Goal: Download file/media

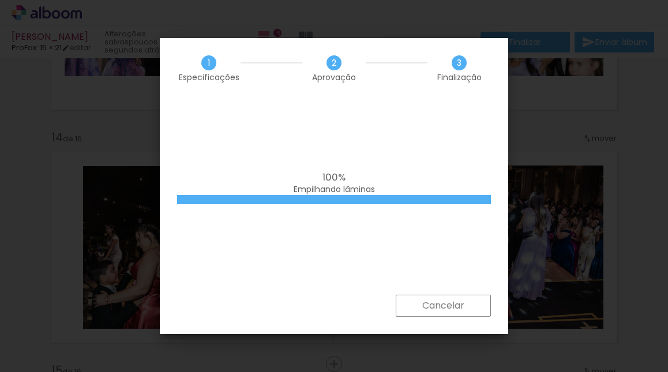
scroll to position [0, 3437]
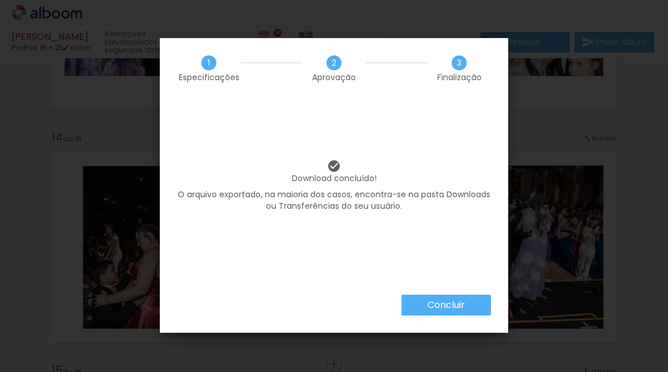
click at [469, 305] on paper-button "Concluir" at bounding box center [446, 305] width 89 height 21
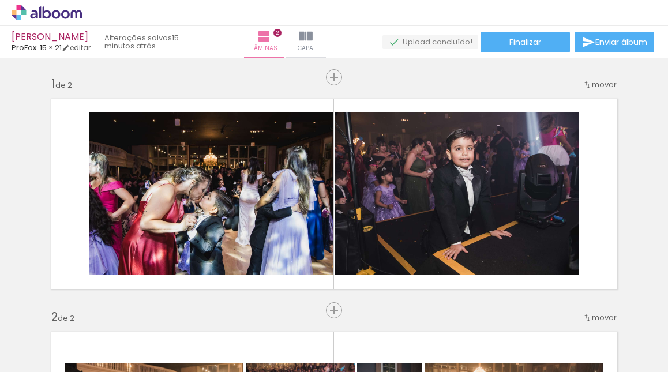
scroll to position [0, 2737]
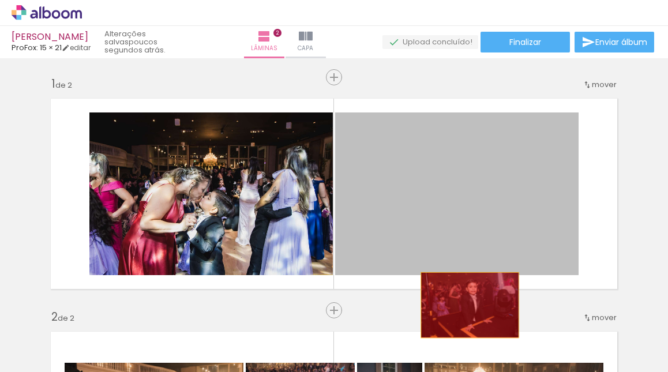
drag, startPoint x: 455, startPoint y: 167, endPoint x: 466, endPoint y: 305, distance: 138.3
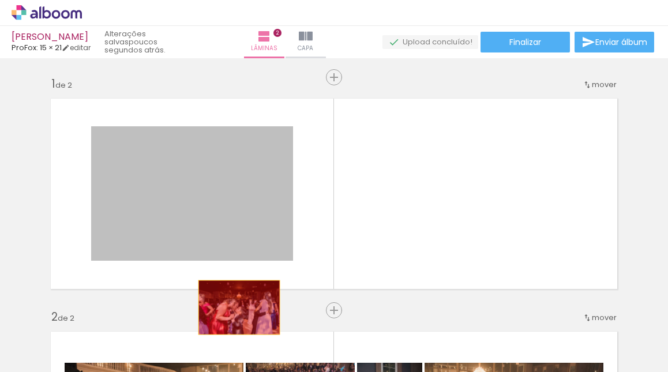
drag, startPoint x: 263, startPoint y: 207, endPoint x: 238, endPoint y: 306, distance: 103.0
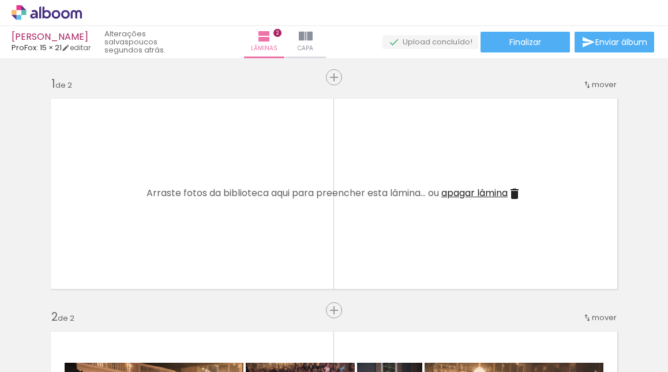
click at [465, 200] on div "Arraste fotos da biblioteca aqui para preencher esta lâmina... ou apagar lâmina" at bounding box center [334, 194] width 375 height 14
click at [465, 198] on span "apagar lâmina" at bounding box center [474, 192] width 66 height 13
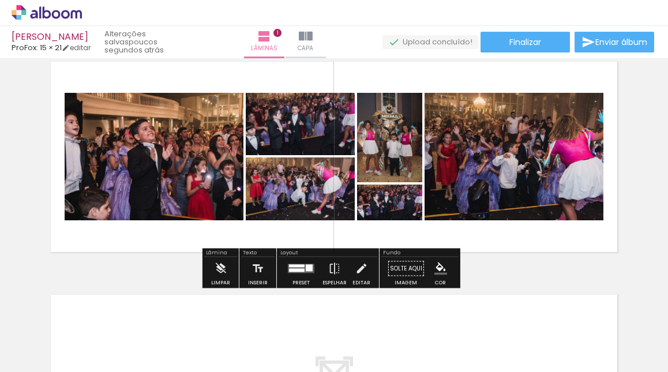
scroll to position [54, 0]
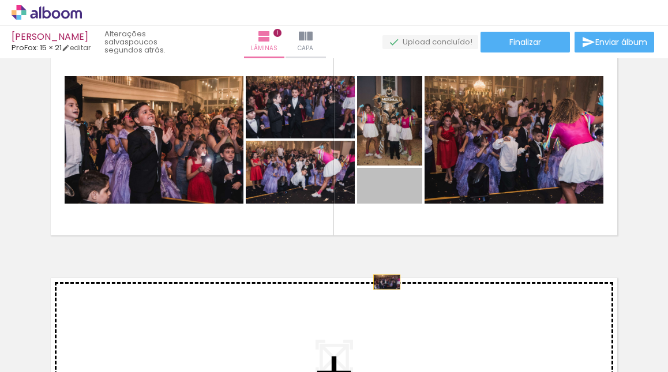
drag, startPoint x: 403, startPoint y: 190, endPoint x: 383, endPoint y: 282, distance: 94.1
click at [383, 282] on div "Inserir lâmina 1 de 1" at bounding box center [334, 242] width 668 height 467
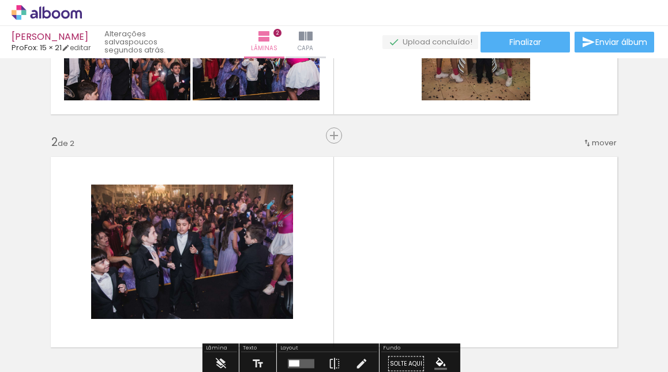
scroll to position [175, 0]
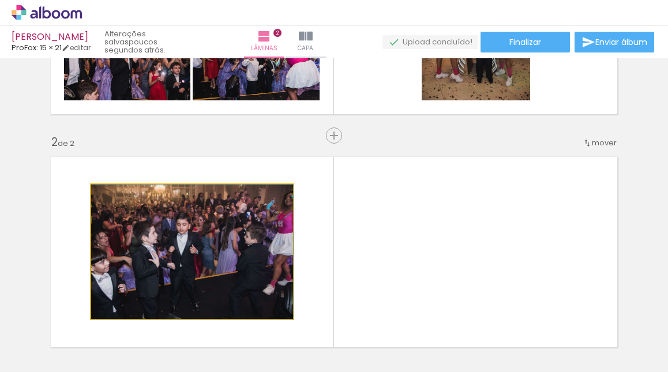
drag, startPoint x: 272, startPoint y: 224, endPoint x: 225, endPoint y: 201, distance: 52.6
drag, startPoint x: 234, startPoint y: 211, endPoint x: 118, endPoint y: 252, distance: 122.3
click at [81, 291] on quentale-layouter at bounding box center [334, 252] width 580 height 204
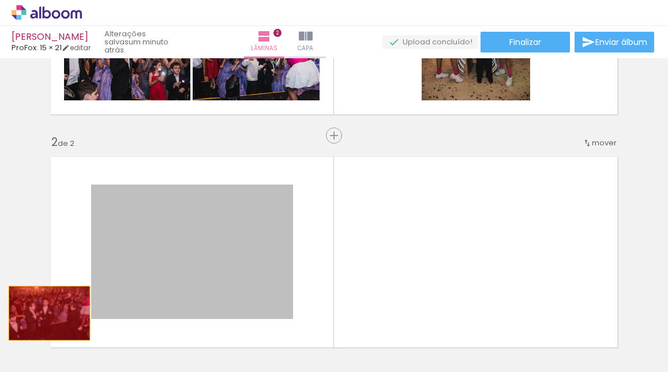
drag, startPoint x: 125, startPoint y: 246, endPoint x: 45, endPoint y: 313, distance: 104.5
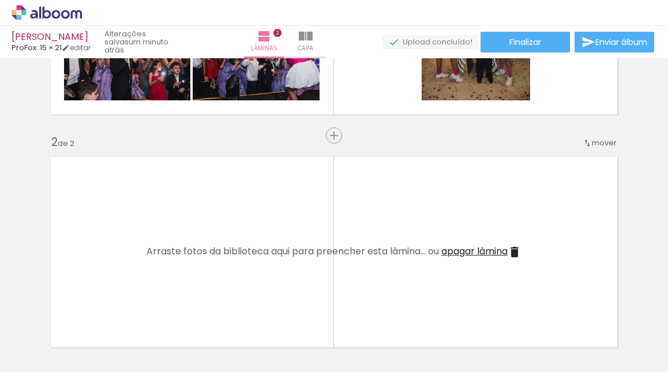
scroll to position [0, 0]
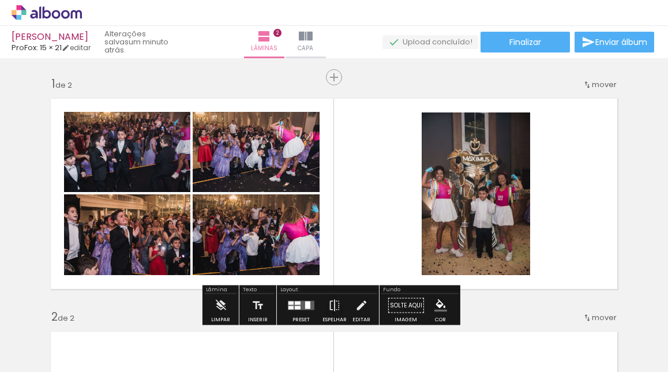
click at [356, 198] on quentale-layouter at bounding box center [334, 194] width 580 height 204
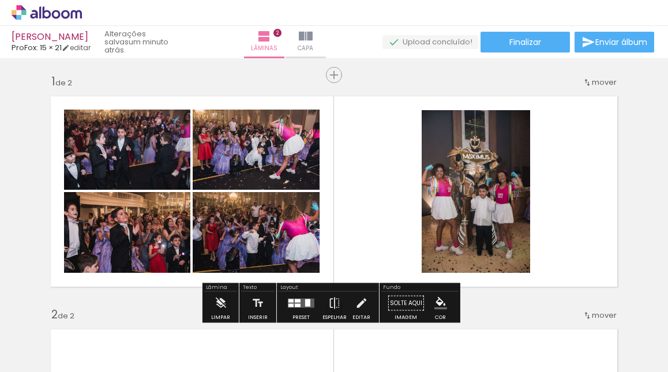
click at [293, 292] on div at bounding box center [301, 303] width 31 height 23
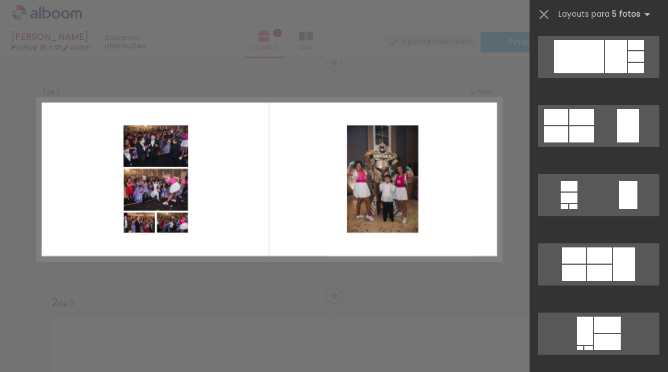
scroll to position [206, 0]
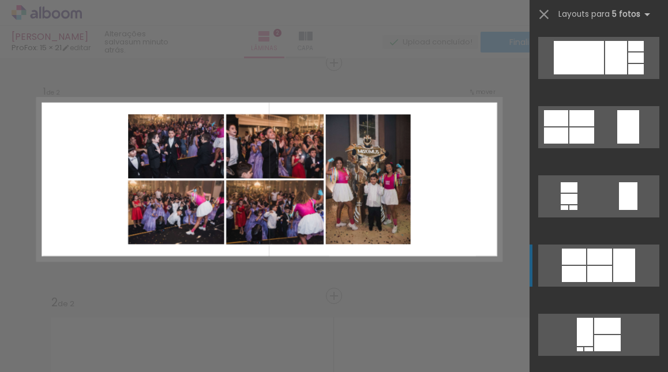
click at [603, 255] on div at bounding box center [599, 257] width 25 height 16
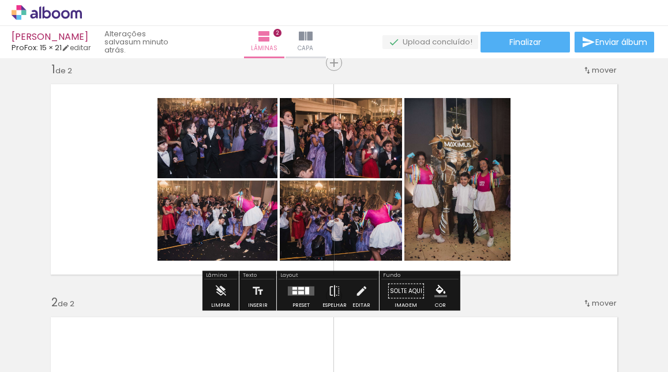
click at [576, 167] on quentale-layouter at bounding box center [334, 179] width 580 height 204
click at [576, 168] on quentale-layouter at bounding box center [334, 179] width 580 height 204
click at [575, 161] on quentale-layouter at bounding box center [334, 179] width 580 height 204
click at [560, 138] on quentale-layouter at bounding box center [334, 179] width 580 height 204
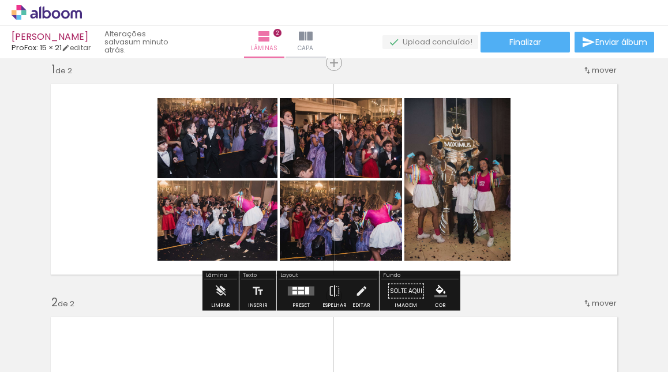
click at [560, 139] on quentale-layouter at bounding box center [334, 179] width 580 height 204
click at [559, 143] on quentale-layouter at bounding box center [334, 179] width 580 height 204
click at [477, 152] on quentale-photo at bounding box center [457, 179] width 106 height 163
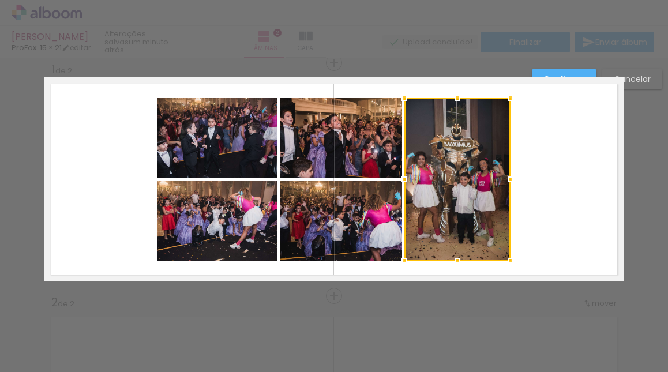
click at [388, 153] on quentale-photo at bounding box center [341, 138] width 122 height 80
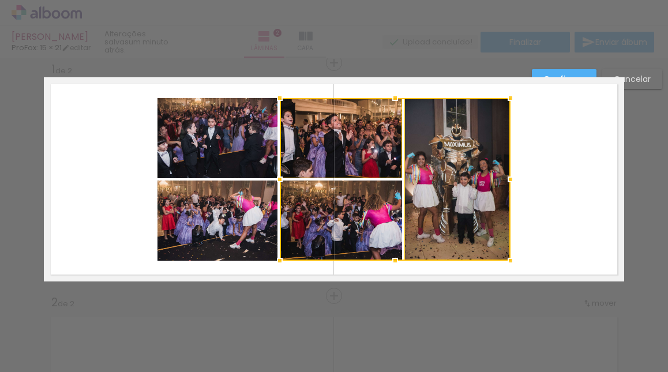
click at [376, 191] on div at bounding box center [395, 179] width 231 height 163
click at [254, 200] on quentale-photo at bounding box center [218, 221] width 120 height 80
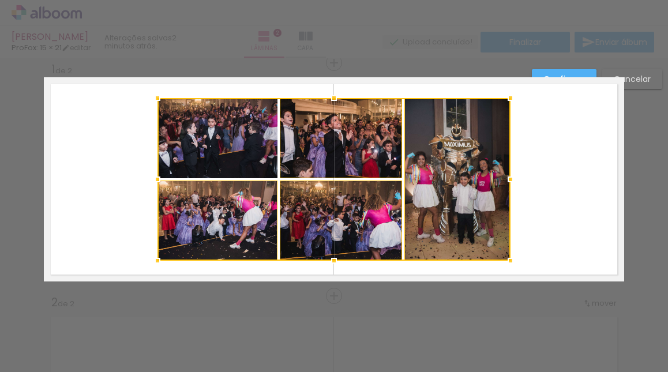
click at [244, 164] on div at bounding box center [334, 179] width 353 height 163
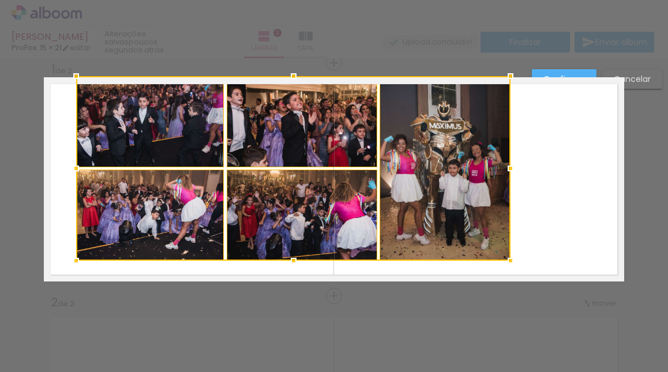
drag, startPoint x: 147, startPoint y: 95, endPoint x: 72, endPoint y: 63, distance: 81.7
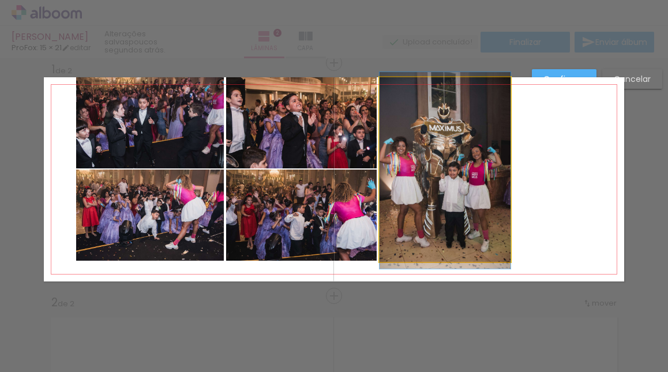
drag, startPoint x: 403, startPoint y: 206, endPoint x: 411, endPoint y: 207, distance: 8.7
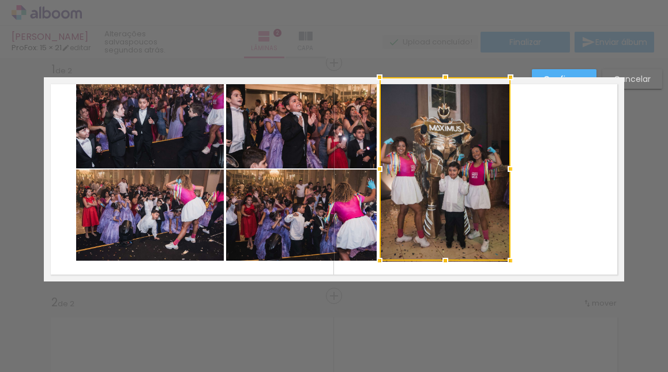
click at [514, 194] on quentale-layouter at bounding box center [334, 179] width 580 height 204
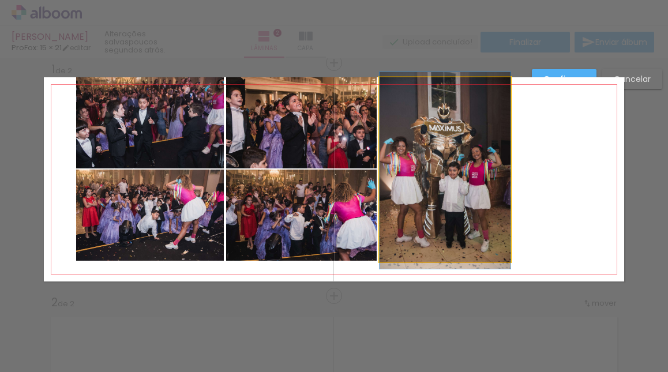
click at [477, 206] on quentale-photo at bounding box center [445, 169] width 131 height 185
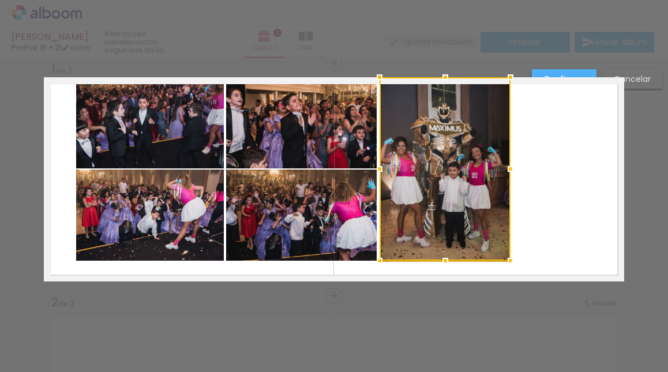
click at [546, 197] on quentale-layouter at bounding box center [334, 179] width 580 height 204
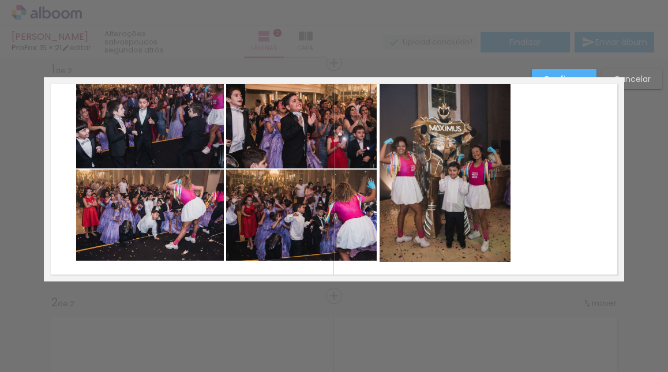
click at [428, 232] on quentale-photo at bounding box center [445, 169] width 131 height 185
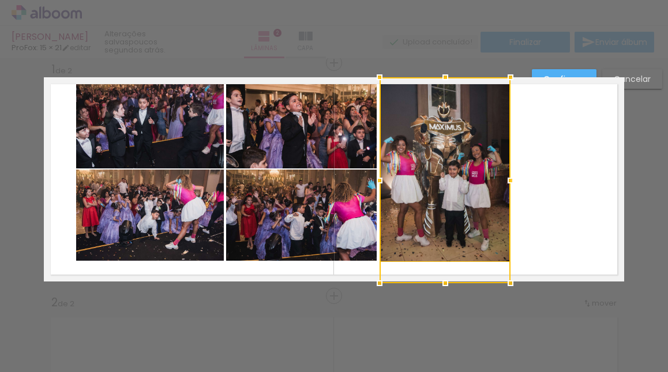
drag, startPoint x: 442, startPoint y: 261, endPoint x: 445, endPoint y: 245, distance: 16.5
click at [445, 245] on div at bounding box center [445, 180] width 131 height 206
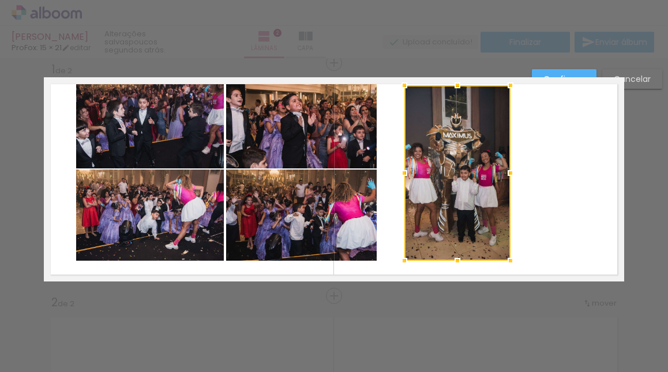
drag, startPoint x: 455, startPoint y: 98, endPoint x: 456, endPoint y: 85, distance: 12.7
click at [456, 85] on div at bounding box center [457, 85] width 23 height 23
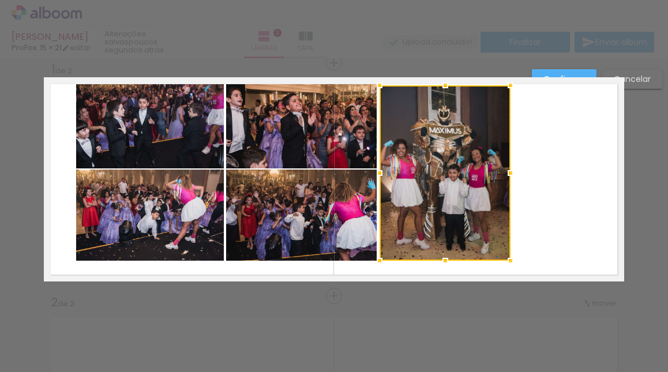
drag, startPoint x: 402, startPoint y: 173, endPoint x: 377, endPoint y: 168, distance: 25.2
click at [377, 168] on div at bounding box center [379, 173] width 23 height 23
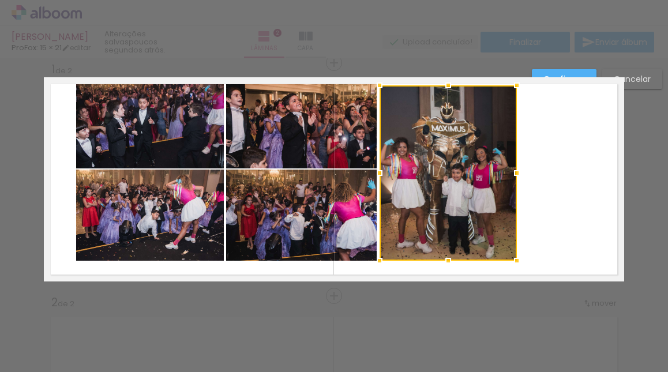
drag, startPoint x: 507, startPoint y: 174, endPoint x: 514, endPoint y: 170, distance: 7.7
click at [514, 170] on div at bounding box center [516, 173] width 23 height 23
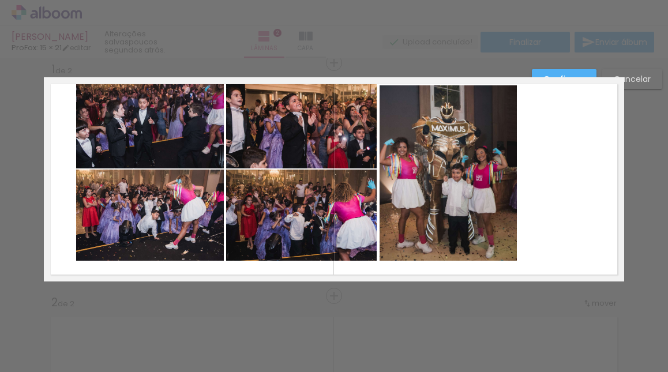
click at [559, 187] on quentale-layouter at bounding box center [334, 179] width 580 height 204
click at [471, 177] on quentale-photo at bounding box center [448, 172] width 137 height 175
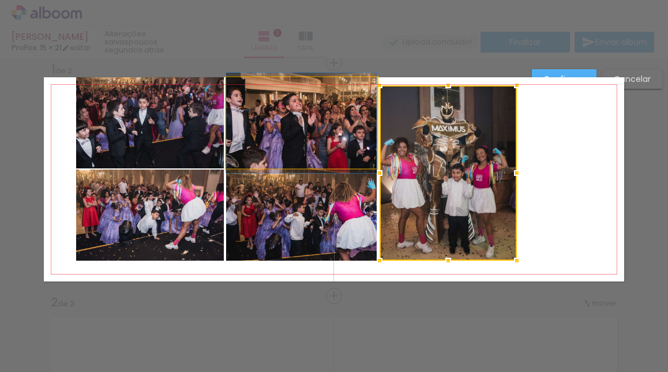
click at [346, 125] on quentale-photo at bounding box center [301, 122] width 151 height 91
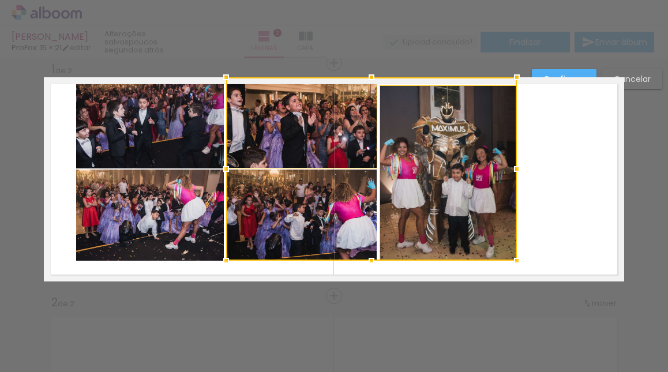
click at [333, 192] on div at bounding box center [371, 168] width 291 height 183
click at [159, 190] on quentale-photo at bounding box center [150, 215] width 148 height 91
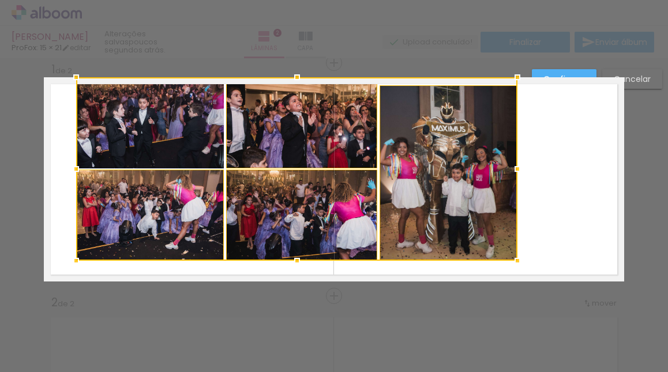
click at [173, 144] on div at bounding box center [296, 168] width 441 height 183
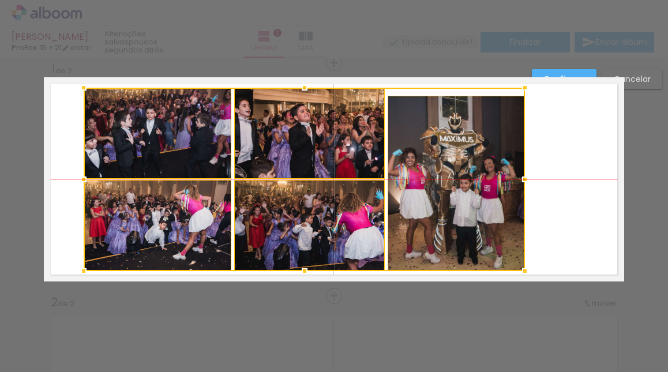
drag, startPoint x: 327, startPoint y: 189, endPoint x: 334, endPoint y: 198, distance: 11.9
click at [334, 198] on div at bounding box center [304, 179] width 441 height 183
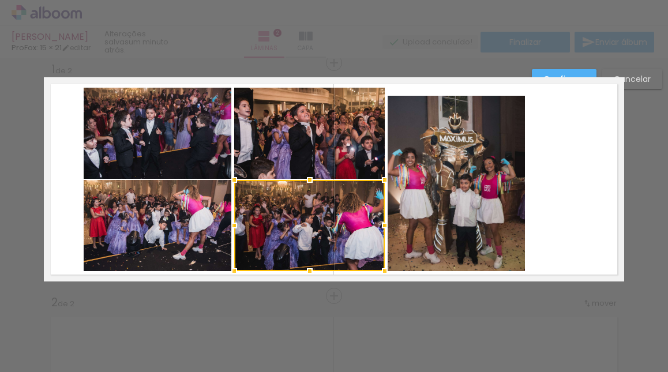
click at [565, 158] on quentale-layouter at bounding box center [334, 179] width 580 height 204
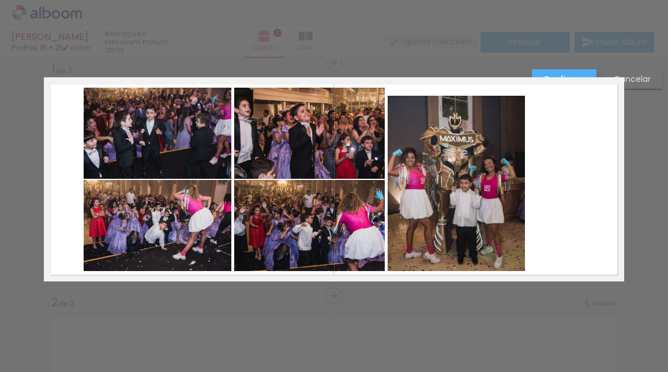
click at [359, 140] on quentale-photo at bounding box center [309, 133] width 151 height 91
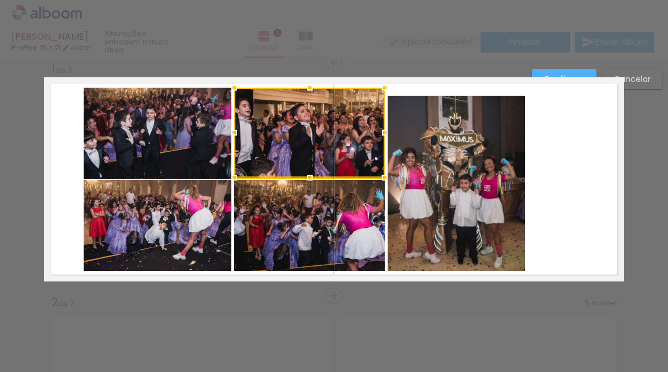
click at [218, 138] on quentale-photo at bounding box center [158, 133] width 148 height 91
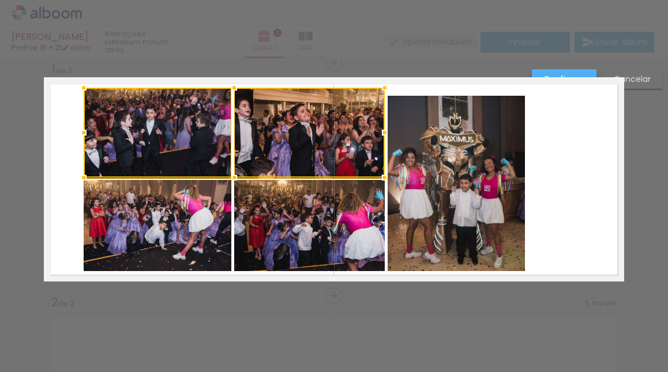
click at [204, 191] on quentale-photo at bounding box center [158, 225] width 148 height 91
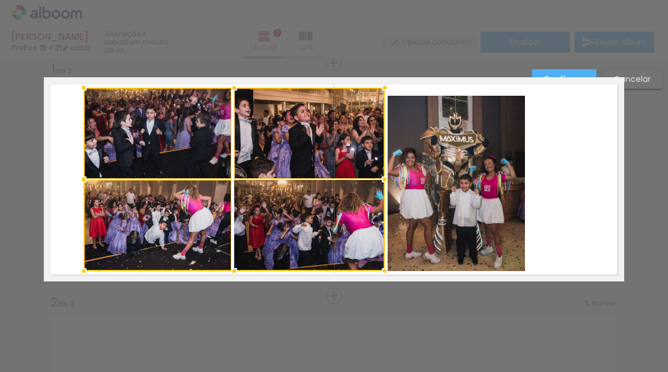
click at [283, 202] on div at bounding box center [234, 179] width 301 height 183
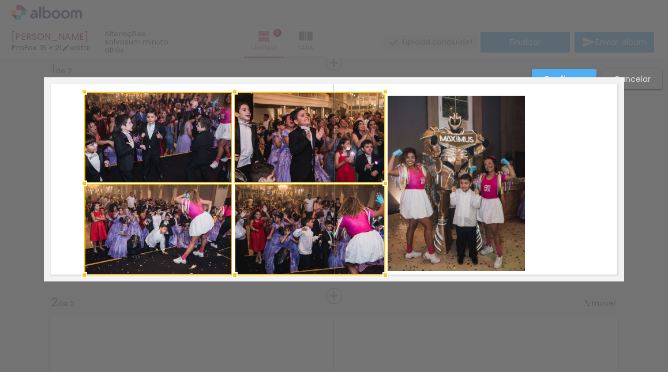
drag, startPoint x: 306, startPoint y: 213, endPoint x: 305, endPoint y: 219, distance: 6.5
click at [305, 219] on div at bounding box center [234, 183] width 301 height 183
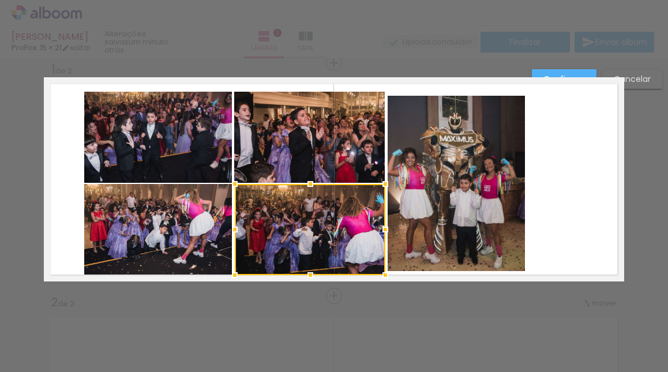
click at [423, 223] on quentale-photo at bounding box center [456, 183] width 137 height 175
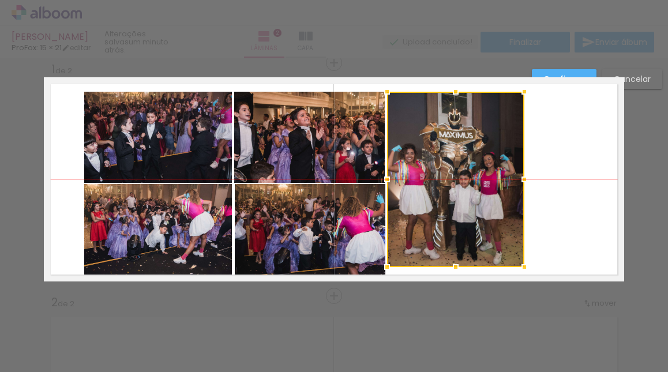
click at [440, 208] on div at bounding box center [455, 179] width 137 height 175
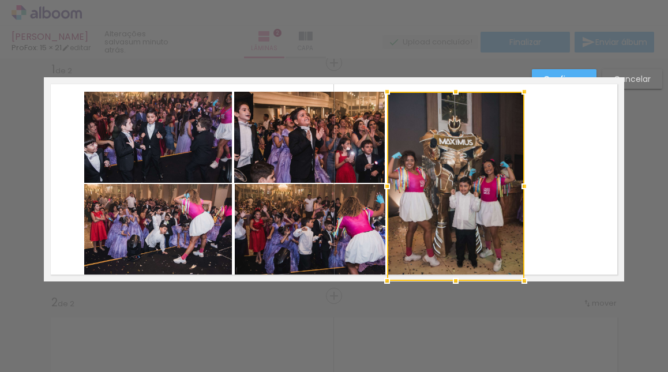
drag, startPoint x: 448, startPoint y: 267, endPoint x: 448, endPoint y: 275, distance: 7.5
click at [448, 275] on div at bounding box center [455, 280] width 23 height 23
click at [575, 250] on quentale-layouter at bounding box center [334, 179] width 580 height 204
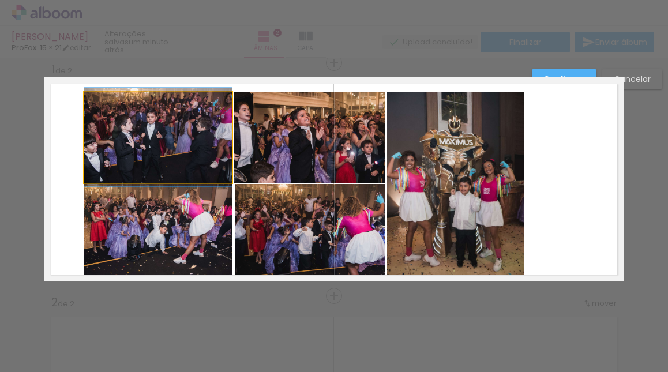
click at [167, 133] on quentale-photo at bounding box center [158, 137] width 148 height 91
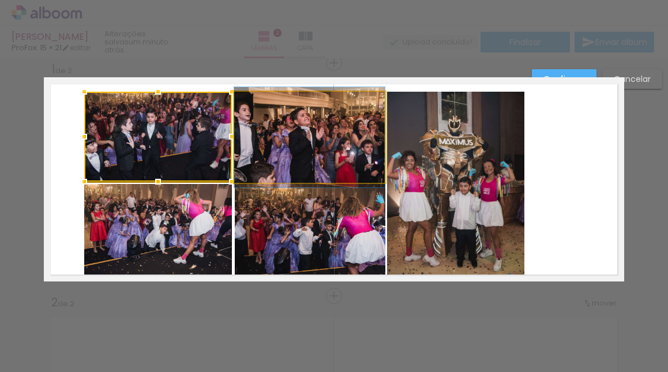
click at [279, 128] on quentale-photo at bounding box center [309, 137] width 151 height 91
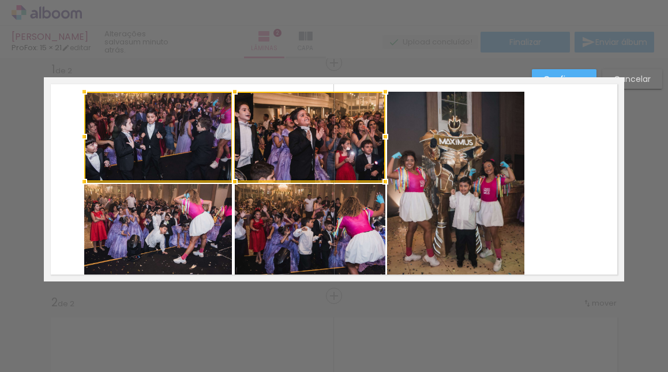
click at [379, 129] on div at bounding box center [385, 136] width 23 height 23
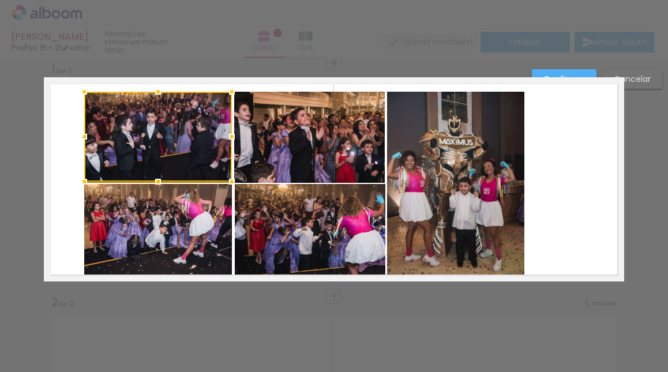
click at [389, 127] on quentale-photo at bounding box center [455, 186] width 137 height 189
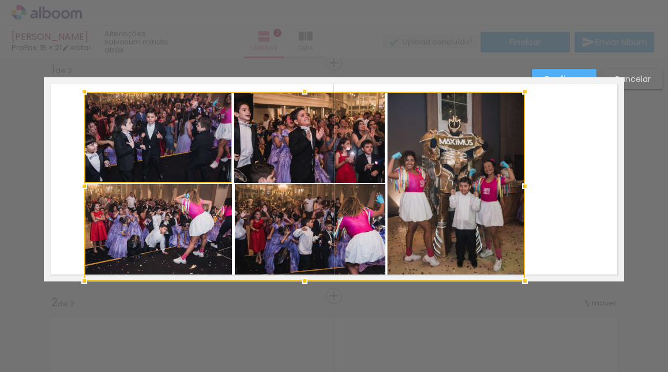
click at [359, 126] on div at bounding box center [304, 186] width 441 height 189
click at [328, 203] on div at bounding box center [304, 186] width 441 height 189
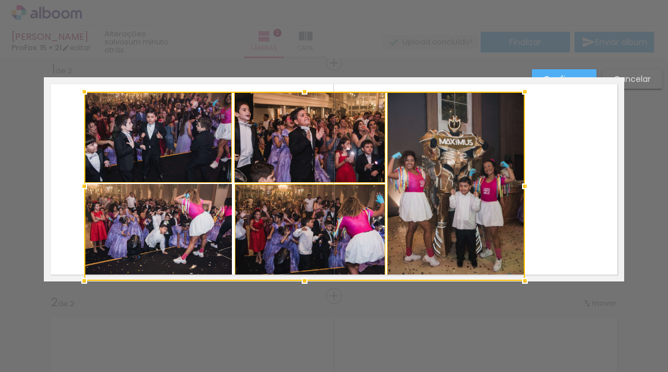
click at [209, 209] on div at bounding box center [304, 186] width 441 height 189
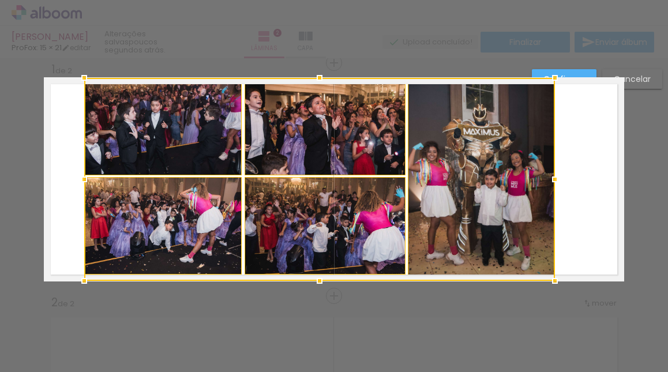
drag, startPoint x: 521, startPoint y: 97, endPoint x: 551, endPoint y: 89, distance: 30.9
click at [551, 89] on album-spread "1 de 2" at bounding box center [334, 179] width 580 height 204
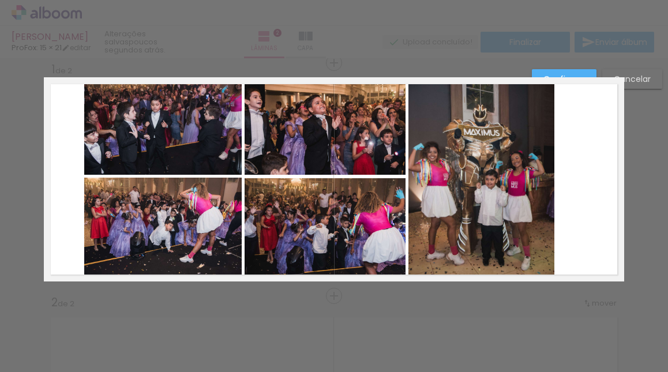
click at [574, 123] on quentale-layouter at bounding box center [334, 179] width 580 height 204
click at [517, 159] on quentale-photo at bounding box center [482, 179] width 146 height 203
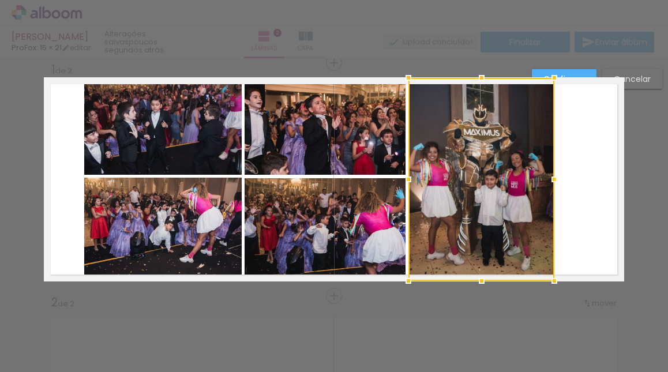
click at [358, 137] on quentale-photo at bounding box center [325, 126] width 161 height 97
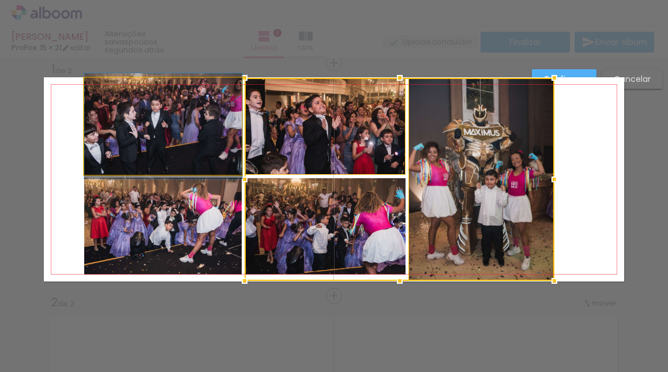
click at [212, 133] on quentale-photo at bounding box center [163, 126] width 158 height 97
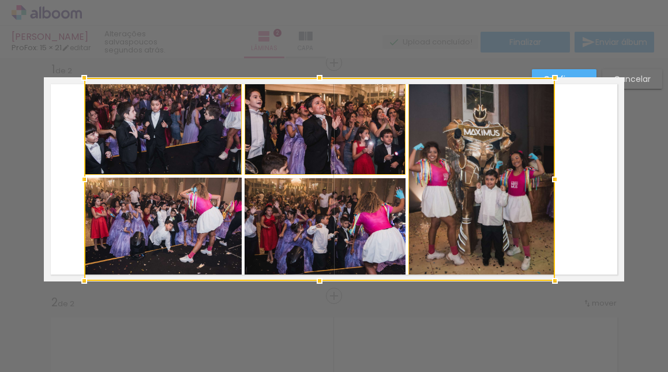
click at [205, 196] on div at bounding box center [319, 179] width 471 height 203
click at [265, 214] on div at bounding box center [319, 179] width 471 height 203
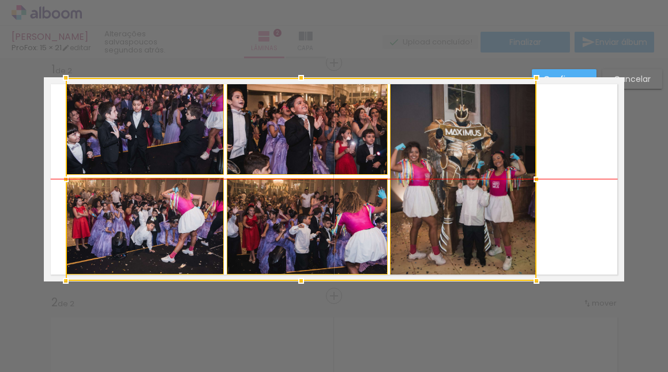
drag, startPoint x: 293, startPoint y: 210, endPoint x: 275, endPoint y: 210, distance: 18.5
click at [275, 210] on div at bounding box center [301, 179] width 471 height 203
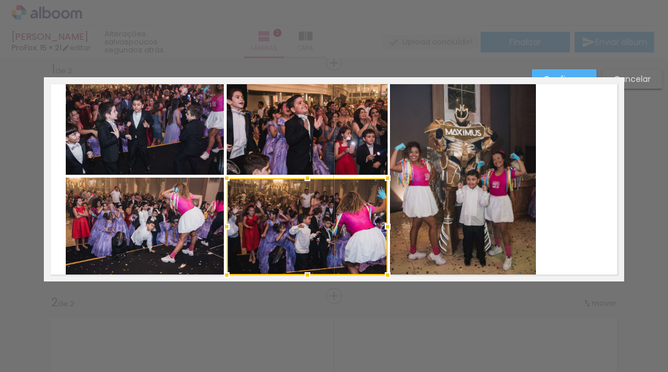
click at [585, 217] on quentale-layouter at bounding box center [334, 179] width 580 height 204
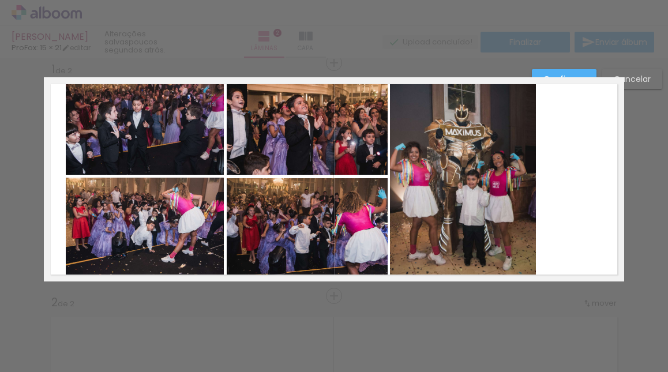
click at [575, 73] on paper-button "Confirmar" at bounding box center [564, 79] width 65 height 20
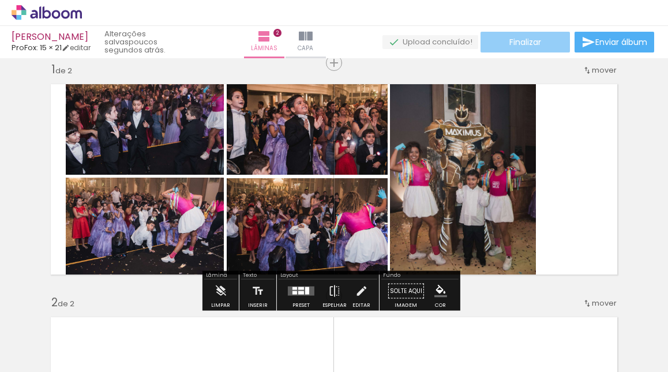
click at [516, 46] on span "Finalizar" at bounding box center [526, 42] width 32 height 8
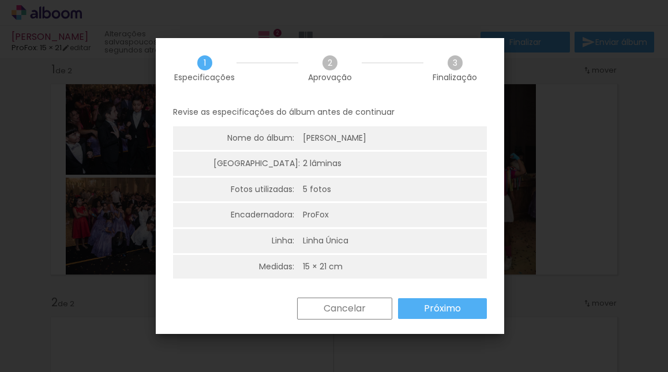
click at [0, 0] on slot "Próximo" at bounding box center [0, 0] width 0 height 0
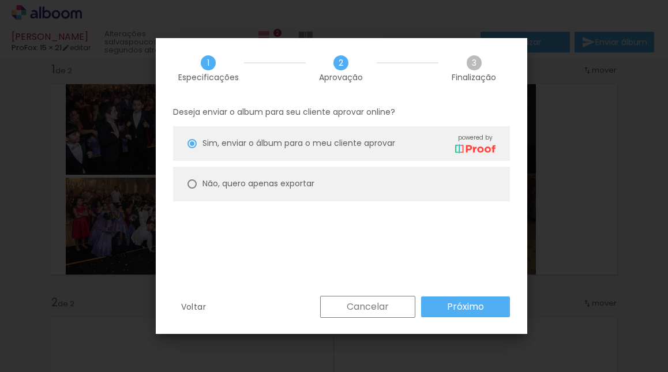
click at [339, 190] on paper-radio-button "Não, quero apenas exportar" at bounding box center [341, 184] width 337 height 35
type paper-radio-button "on"
click at [466, 314] on paper-button "Próximo" at bounding box center [465, 307] width 89 height 21
type input "Alta, 300 DPI"
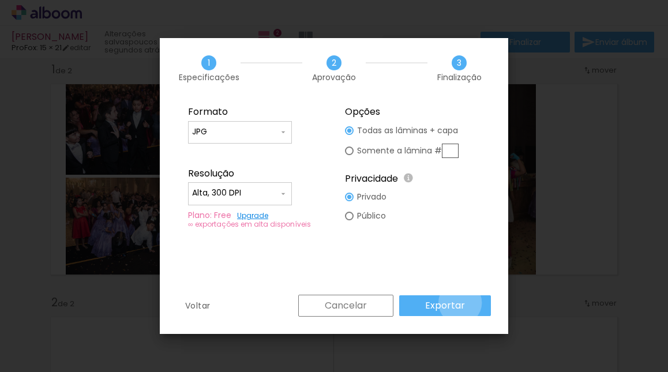
click at [0, 0] on slot "Exportar" at bounding box center [0, 0] width 0 height 0
